Goal: Information Seeking & Learning: Learn about a topic

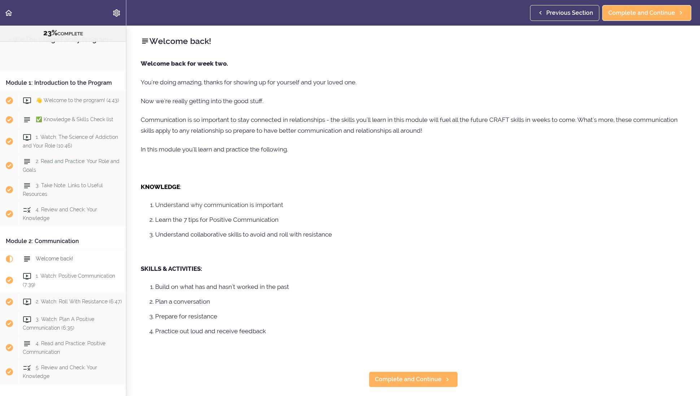
scroll to position [196, 0]
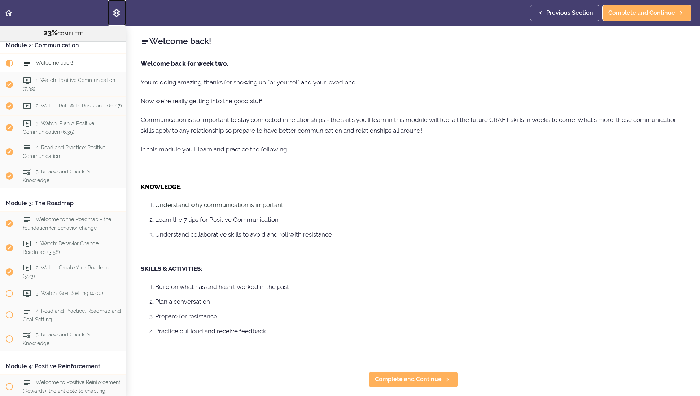
click at [116, 12] on use "Settings Menu" at bounding box center [116, 12] width 7 height 7
click at [8, 13] on icon "Back to course curriculum" at bounding box center [8, 13] width 9 height 9
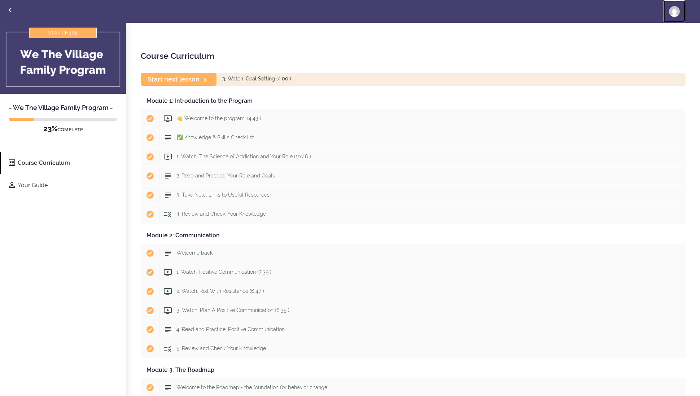
click at [677, 12] on img at bounding box center [674, 11] width 11 height 11
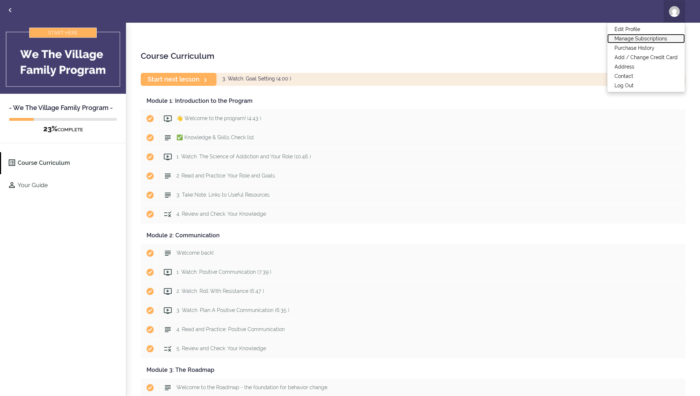
click at [650, 38] on link "Manage Subscriptions" at bounding box center [647, 38] width 78 height 9
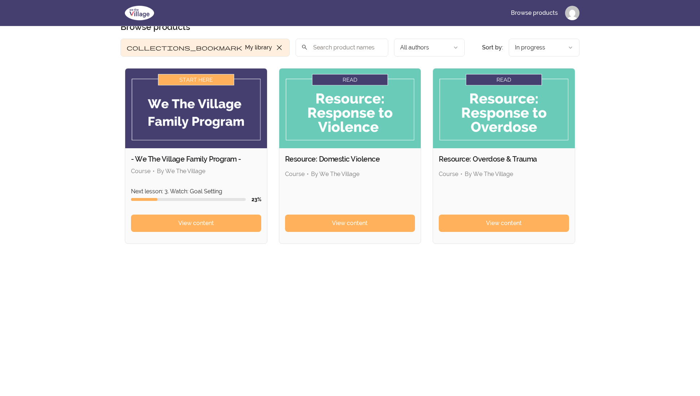
scroll to position [18, 0]
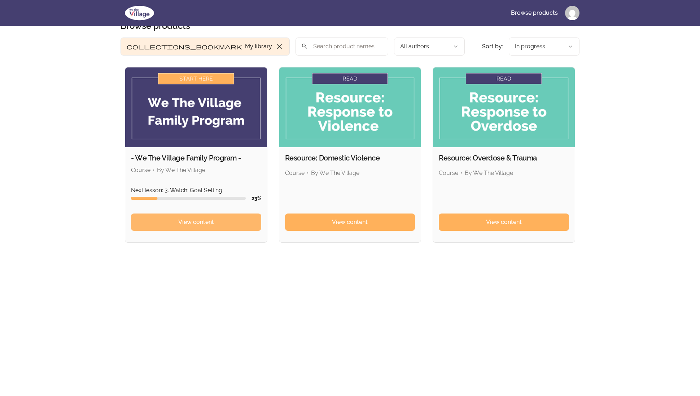
click at [200, 222] on span "View content" at bounding box center [196, 222] width 36 height 9
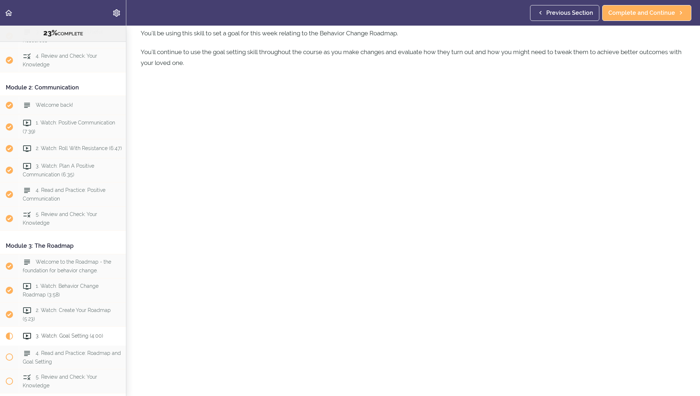
scroll to position [51, 0]
